Goal: Complete application form

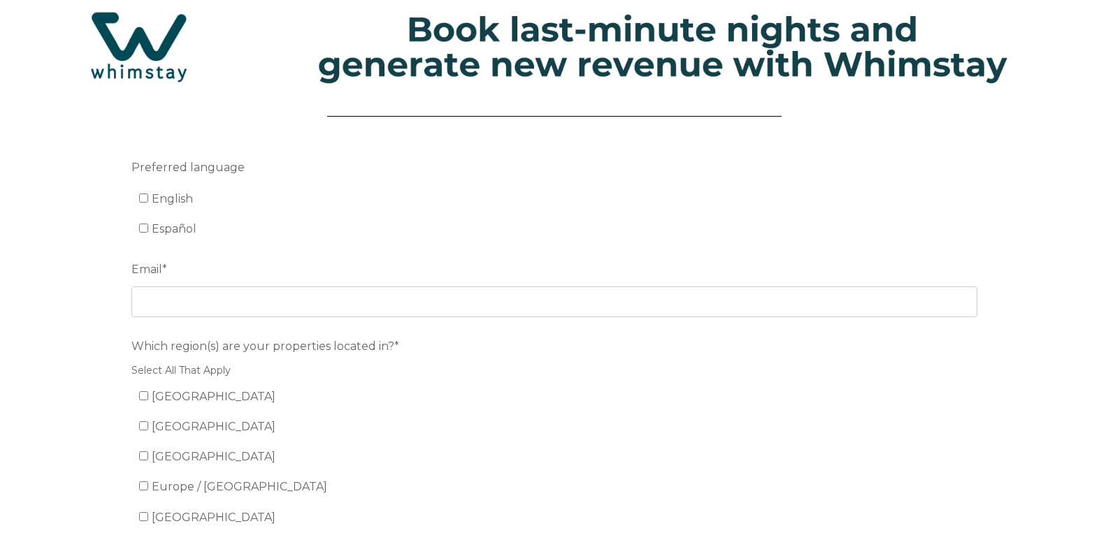
scroll to position [70, 0]
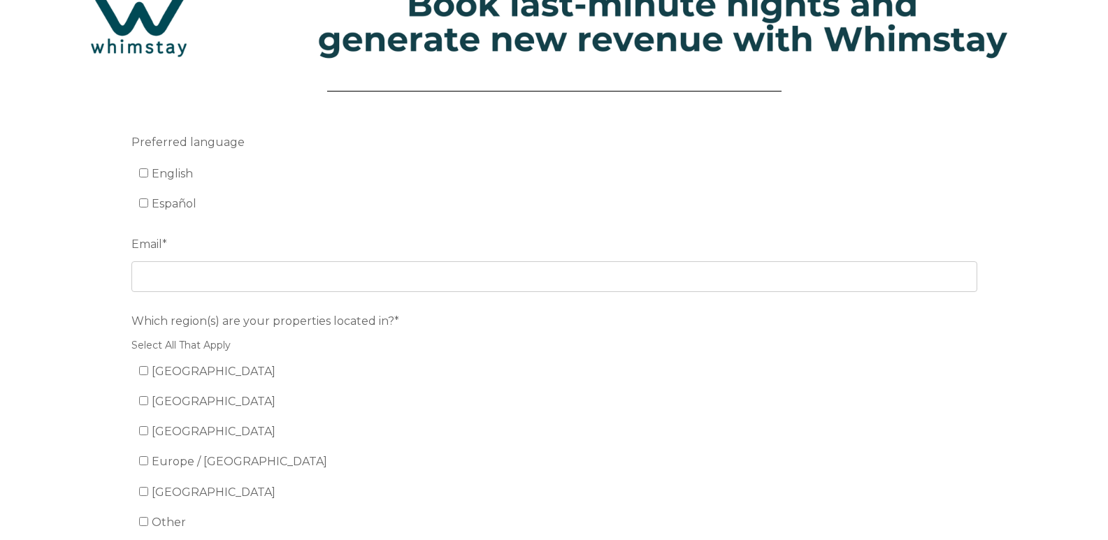
click at [180, 173] on span "English" at bounding box center [172, 173] width 41 height 13
click at [148, 173] on input "English" at bounding box center [143, 172] width 9 height 9
checkbox input "true"
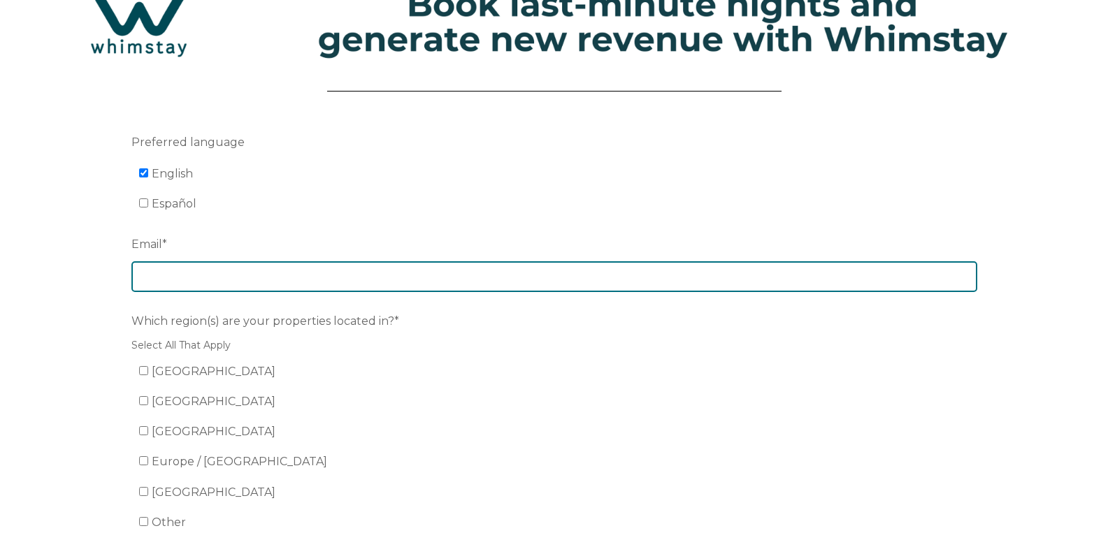
click at [173, 285] on input "Email *" at bounding box center [554, 276] width 846 height 31
type input "[EMAIL_ADDRESS][DOMAIN_NAME]"
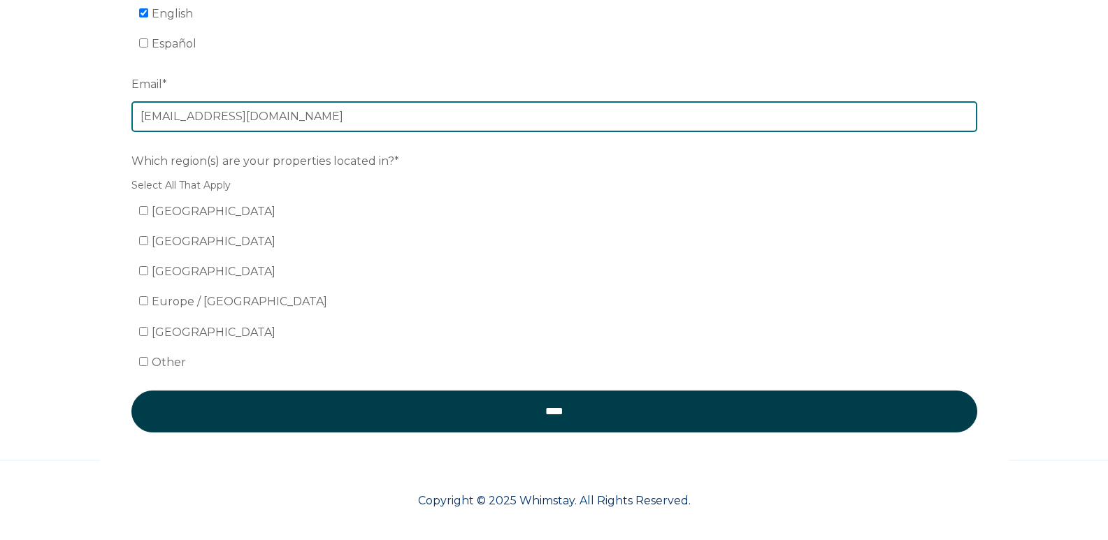
scroll to position [233, 0]
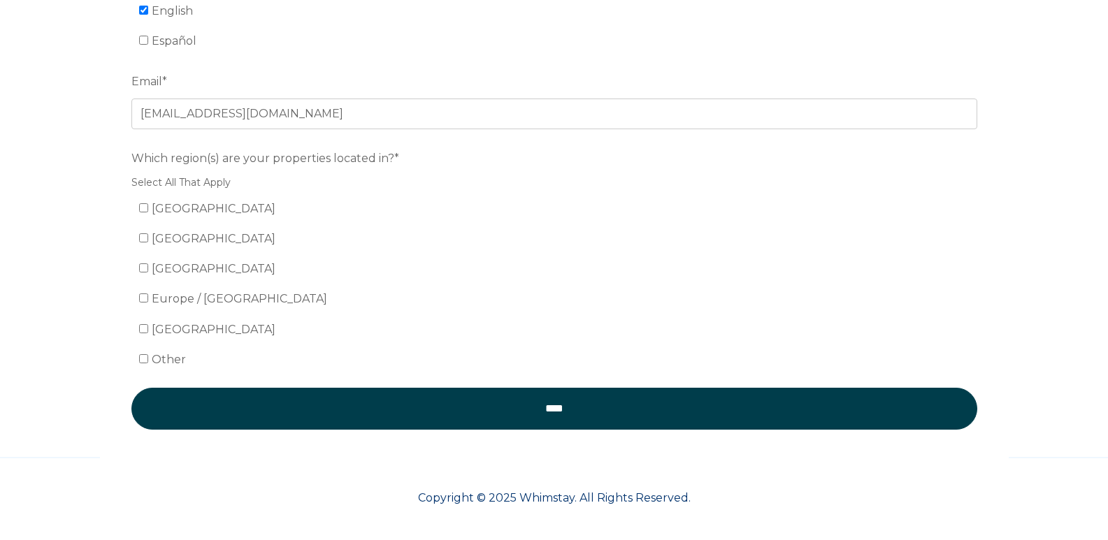
click at [178, 303] on span "Europe / United Kingdom" at bounding box center [239, 298] width 175 height 13
click at [148, 303] on input "Europe / United Kingdom" at bounding box center [143, 298] width 9 height 9
checkbox input "true"
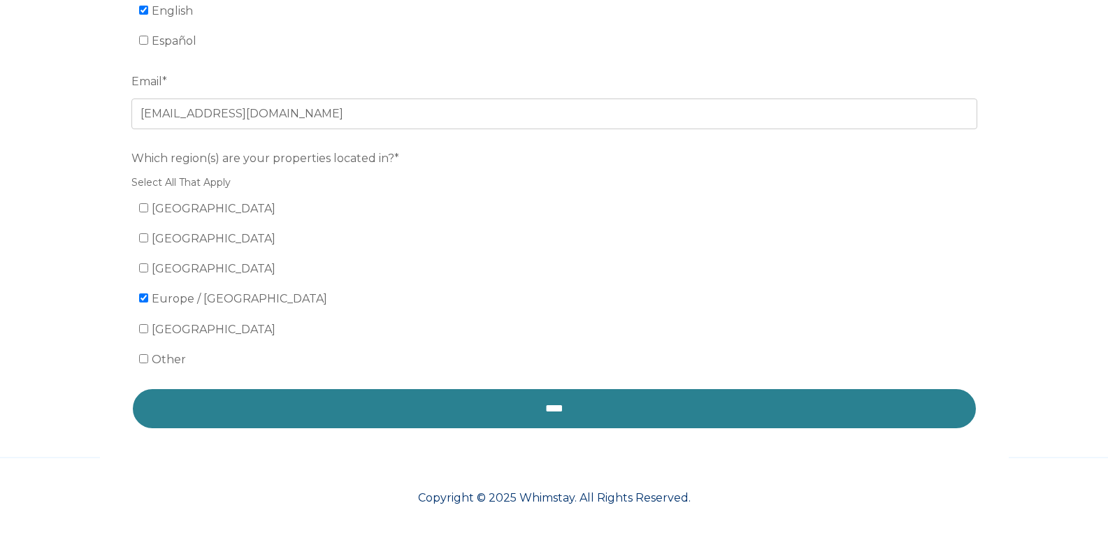
click at [473, 401] on input "****" at bounding box center [554, 409] width 846 height 42
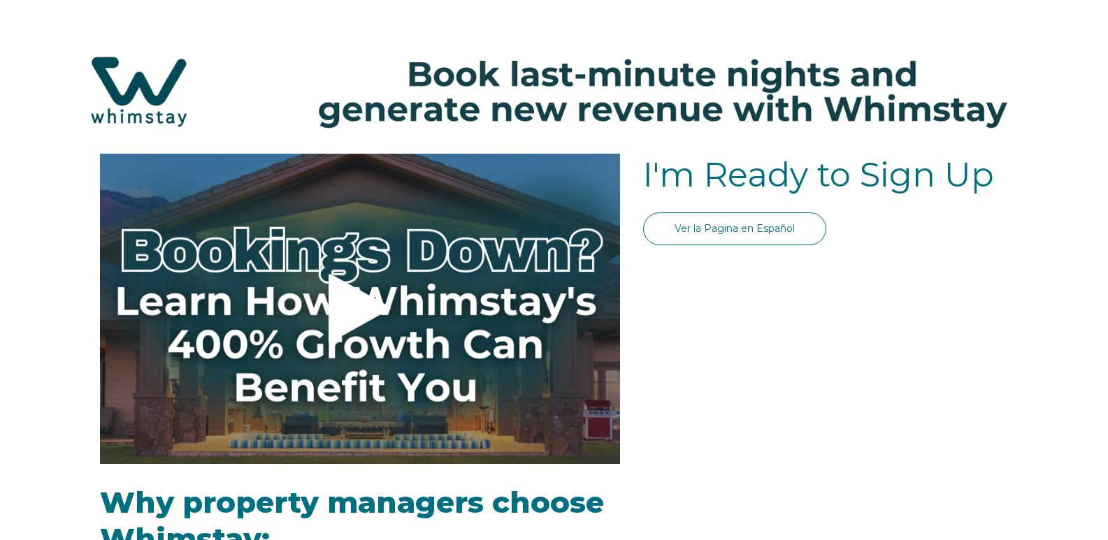
select select "Standard"
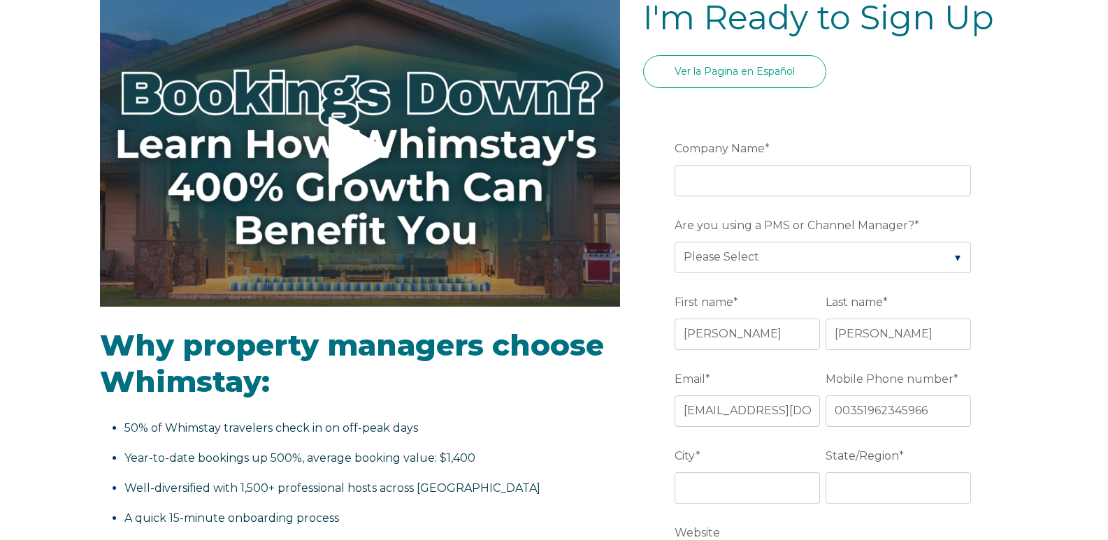
scroll to position [210, 0]
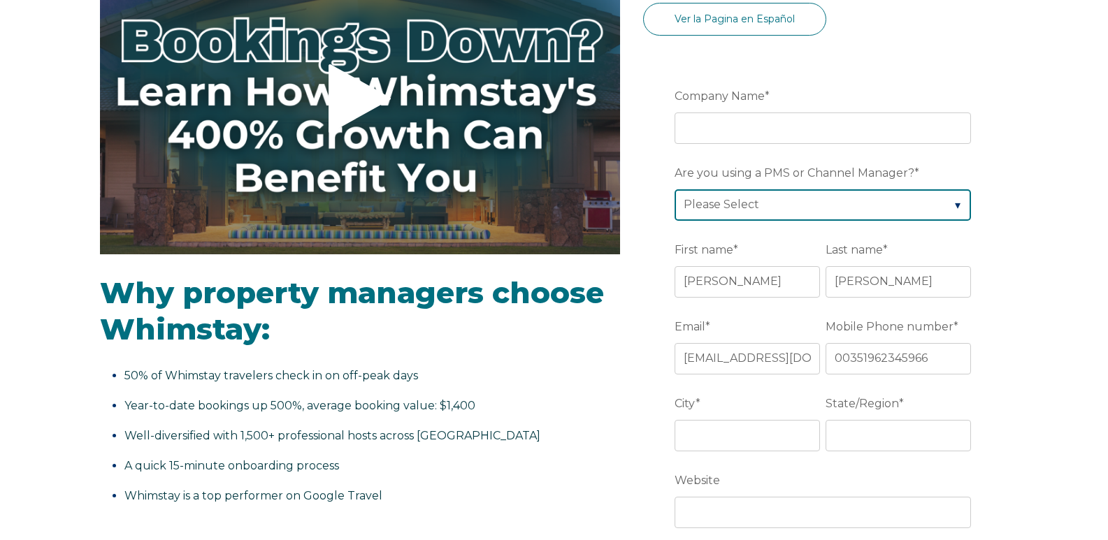
click at [770, 205] on select "Please Select Barefoot BookingPal Boost Brightside CiiRUS Escapia Guesty Hostaw…" at bounding box center [823, 204] width 296 height 31
select select "Lodgify"
click at [675, 189] on select "Please Select Barefoot BookingPal Boost Brightside CiiRUS Escapia Guesty Hostaw…" at bounding box center [823, 204] width 296 height 31
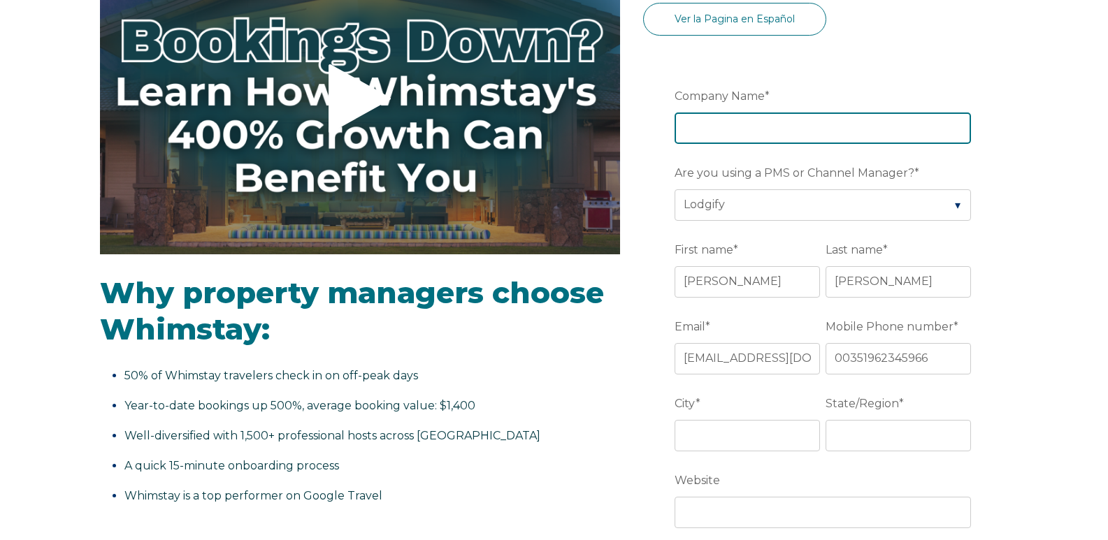
click at [767, 130] on input "Company Name *" at bounding box center [823, 128] width 296 height 31
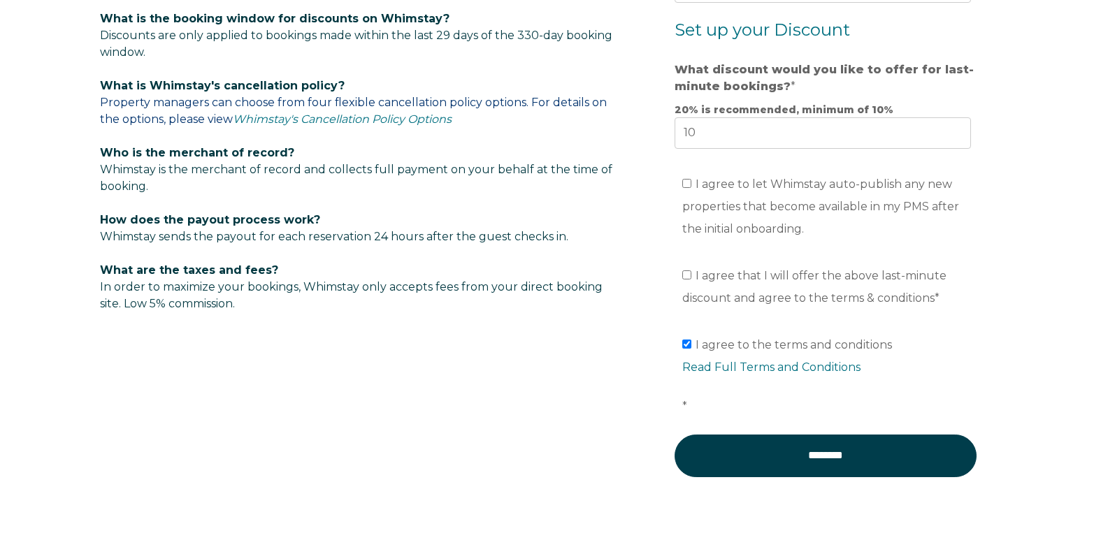
scroll to position [909, 0]
